Goal: Task Accomplishment & Management: Manage account settings

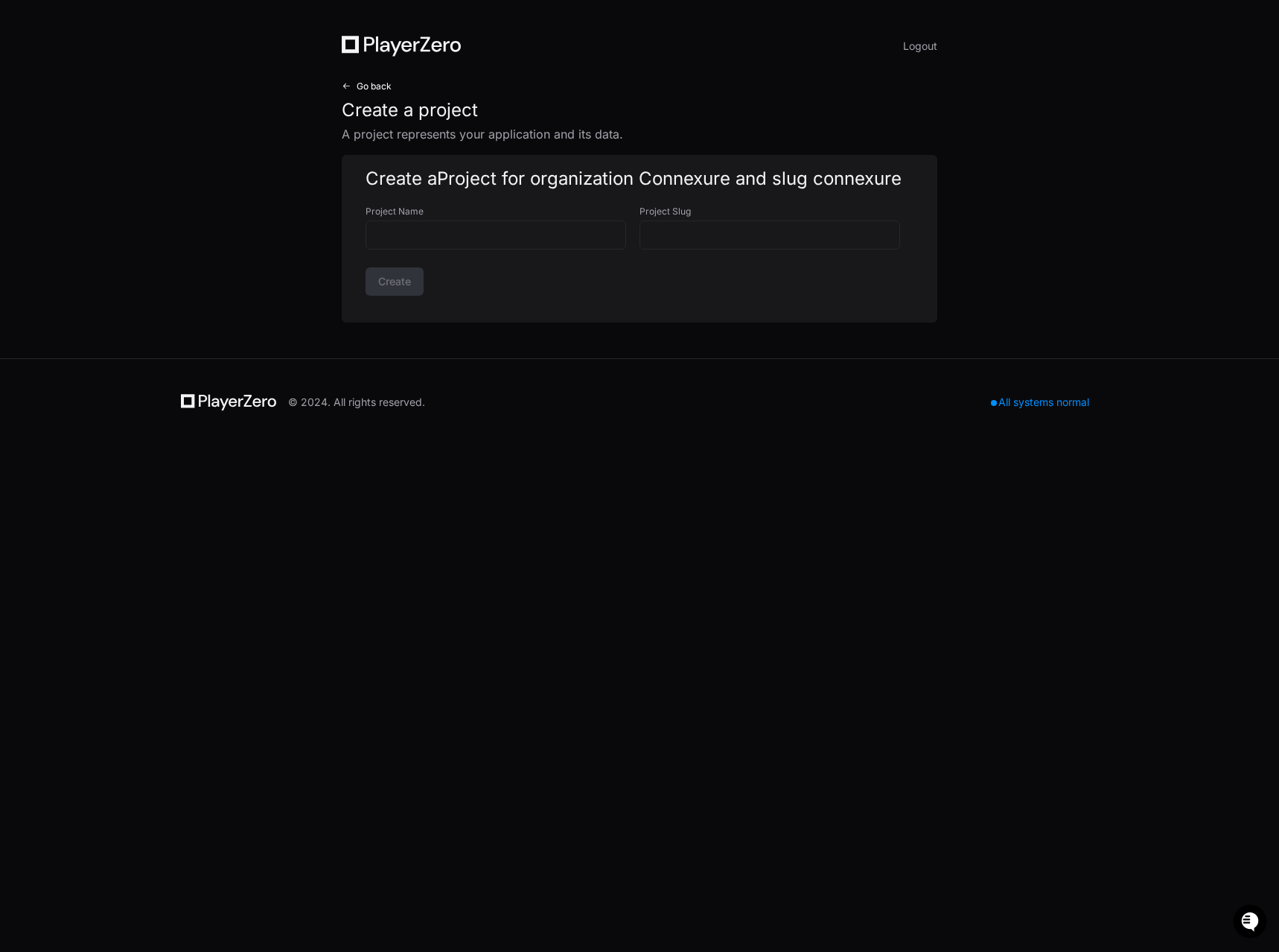
click at [366, 83] on span "Go back" at bounding box center [374, 86] width 35 height 12
click at [395, 107] on h1 "Create a project" at bounding box center [640, 110] width 596 height 23
click at [356, 89] on span "Go back" at bounding box center [374, 86] width 35 height 12
click at [918, 54] on button "Logout" at bounding box center [920, 46] width 34 height 21
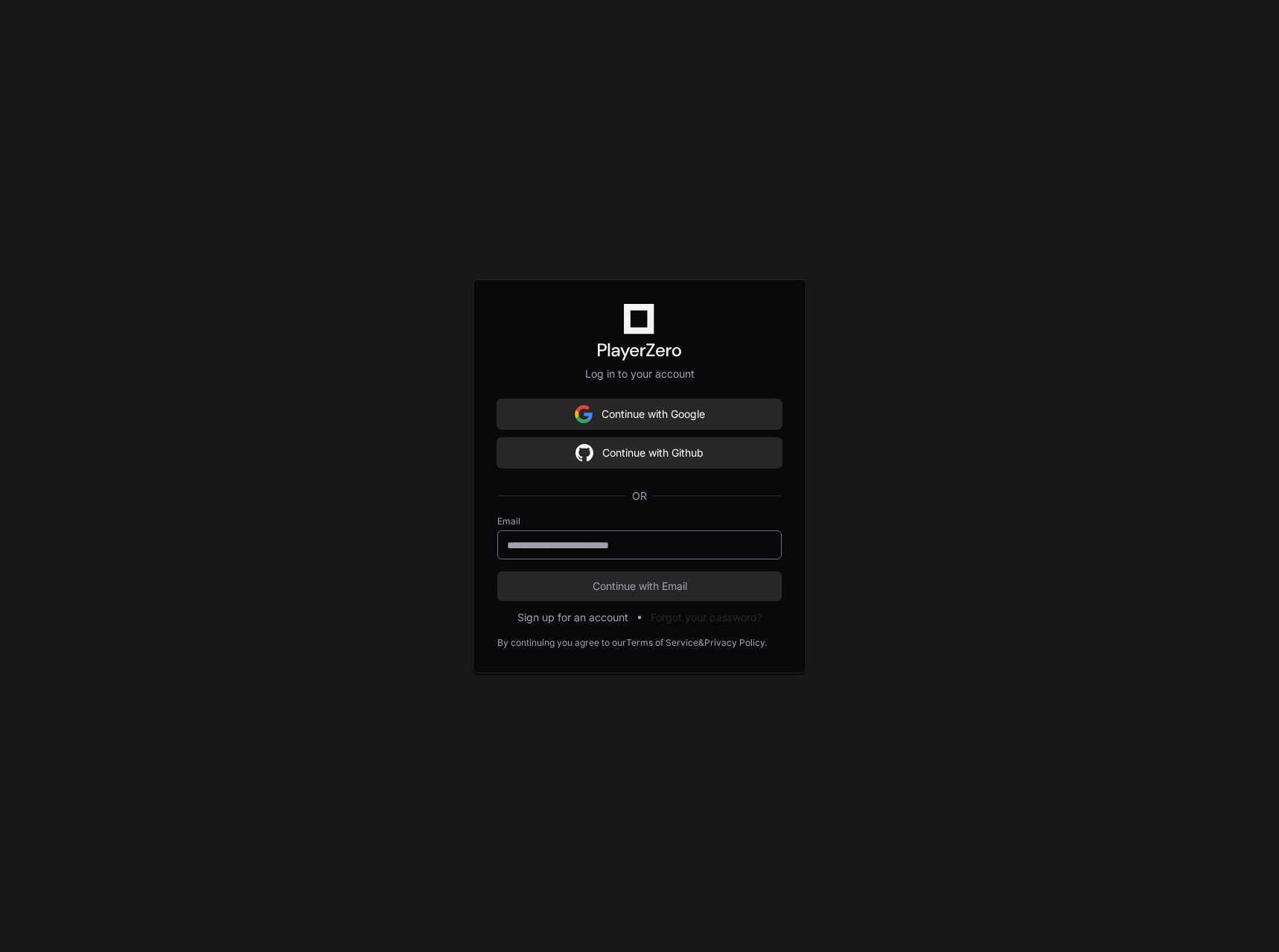
click at [668, 545] on input "email" at bounding box center [639, 545] width 265 height 15
type input "**********"
click at [671, 582] on span "Continue with Email" at bounding box center [640, 586] width 284 height 15
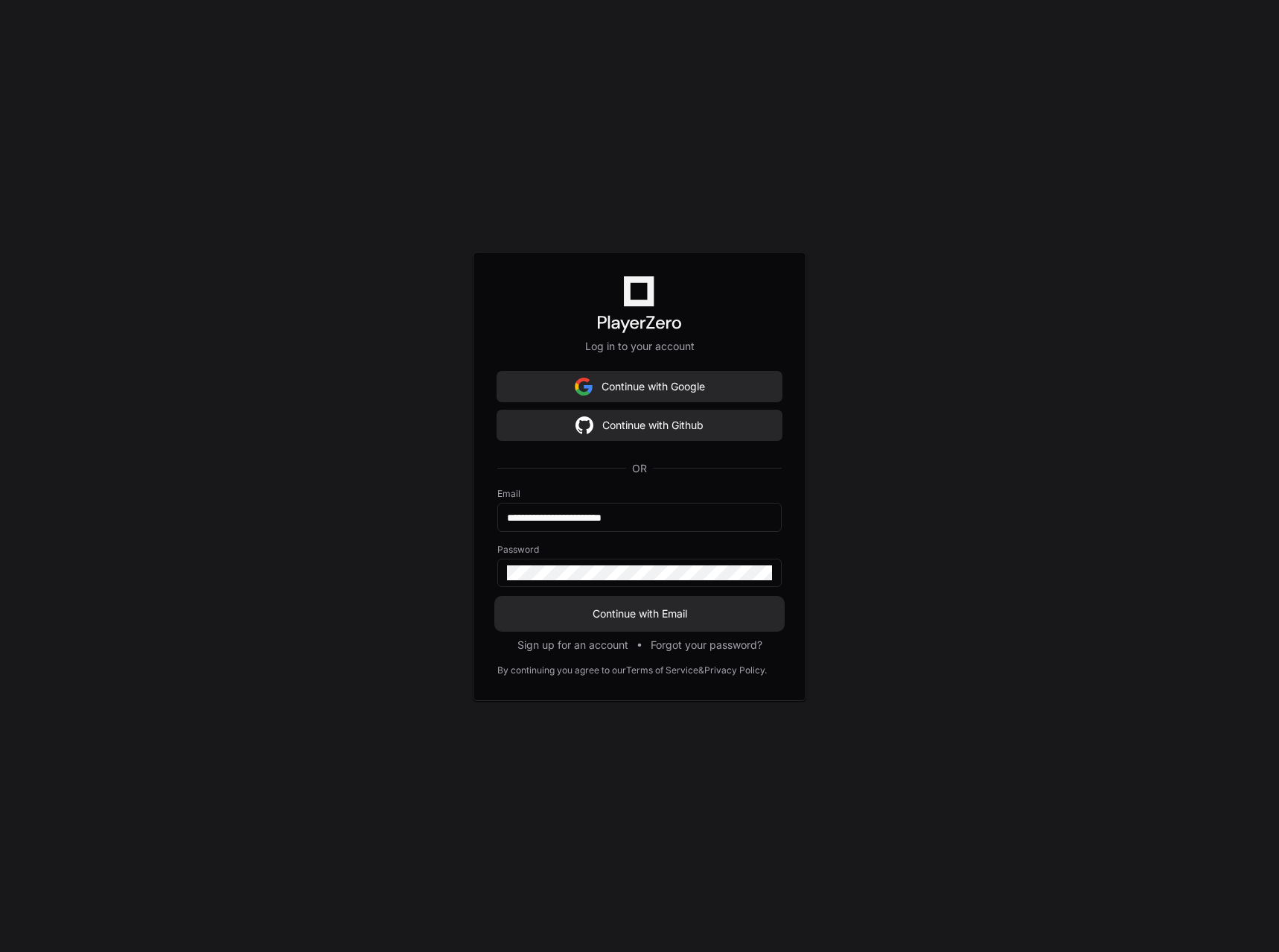
click at [678, 620] on span "Continue with Email" at bounding box center [640, 614] width 284 height 15
